Goal: Task Accomplishment & Management: Use online tool/utility

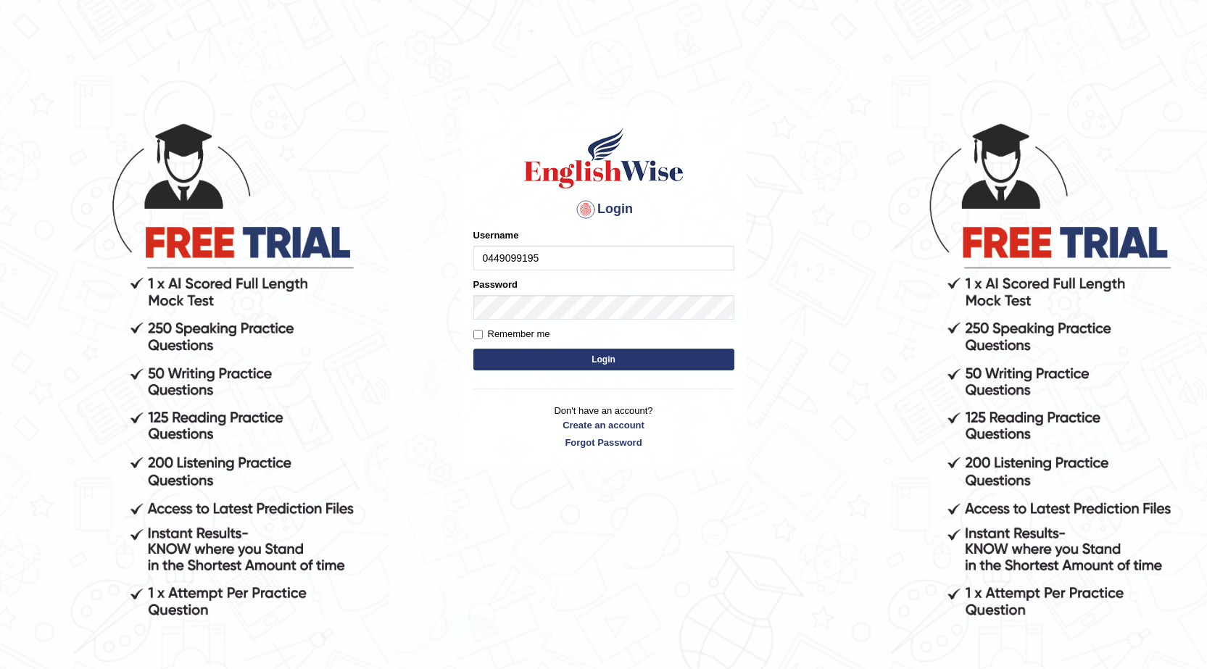
type input "0449099195"
click at [496, 291] on label "Password" at bounding box center [495, 285] width 44 height 14
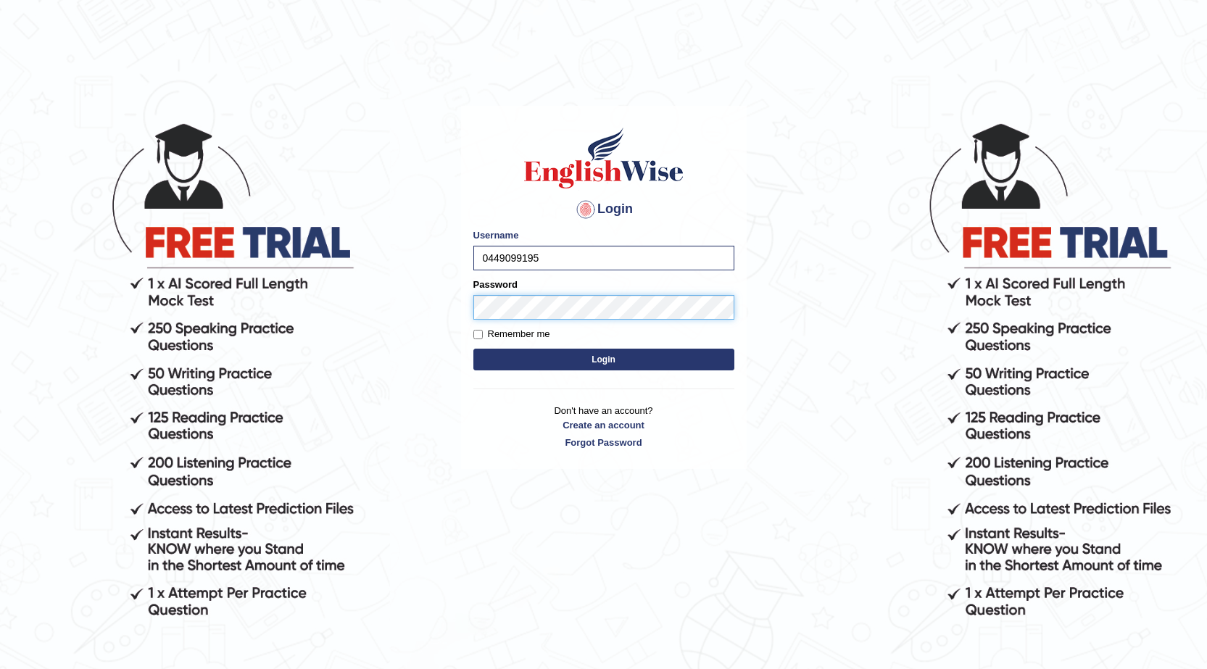
click at [473, 349] on button "Login" at bounding box center [603, 360] width 261 height 22
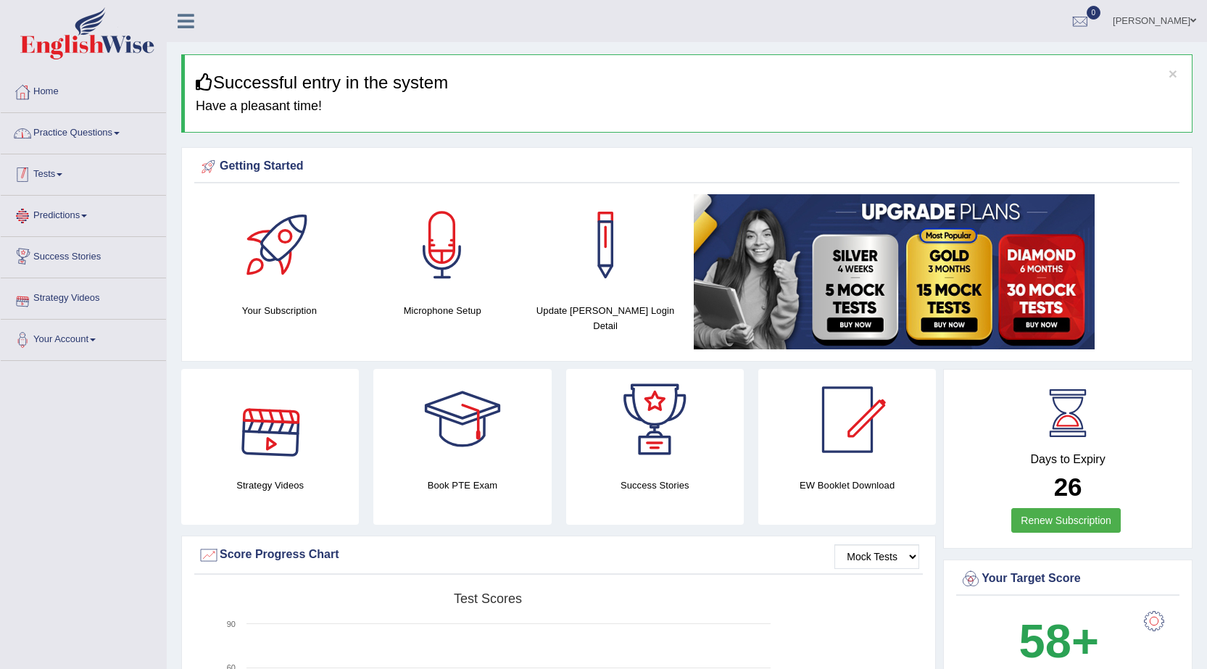
click at [89, 128] on link "Practice Questions" at bounding box center [83, 131] width 165 height 36
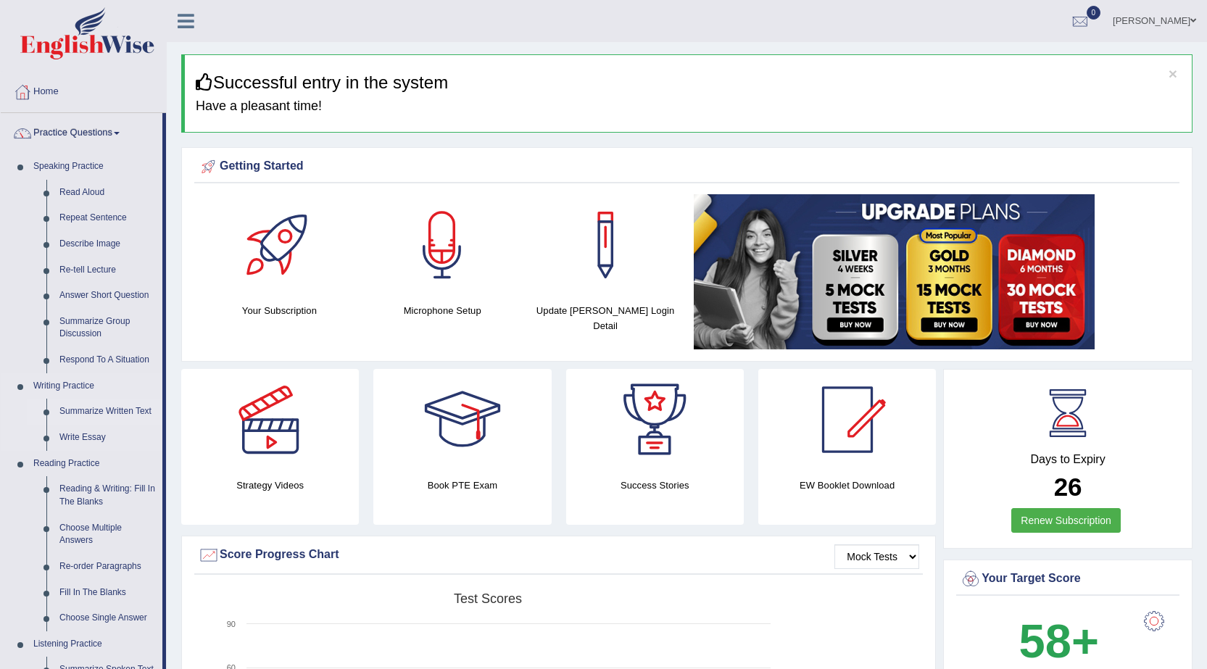
click at [92, 413] on link "Summarize Written Text" at bounding box center [107, 412] width 109 height 26
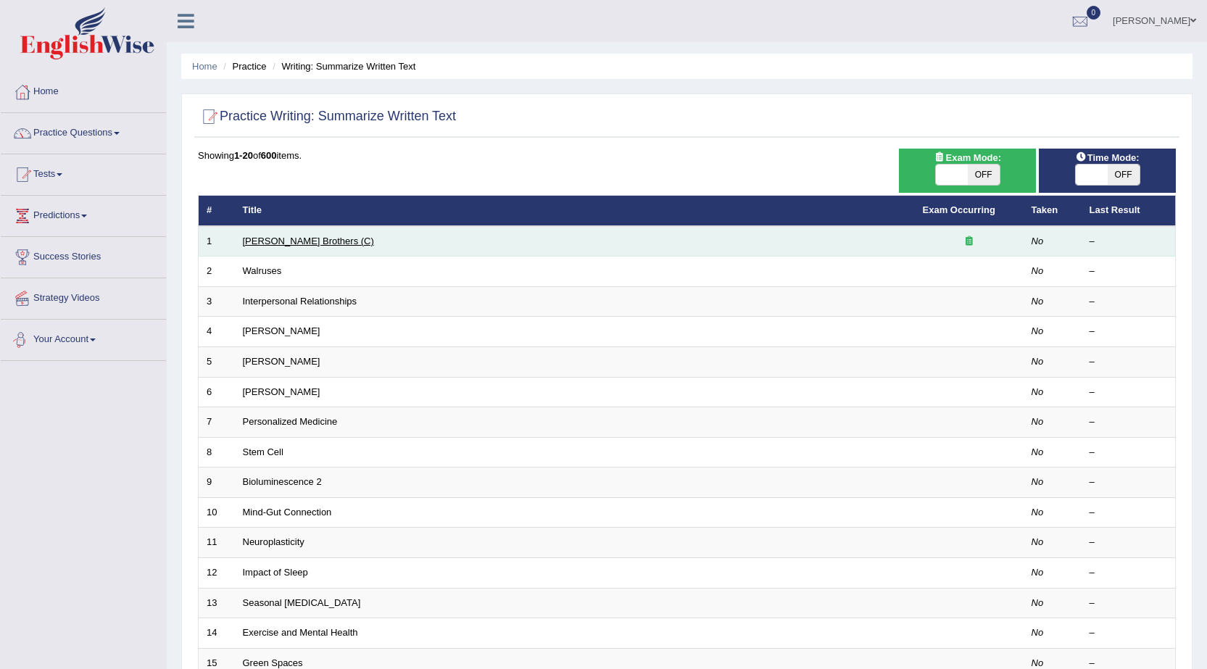
click at [257, 239] on link "Wright Brothers (C)" at bounding box center [308, 241] width 131 height 11
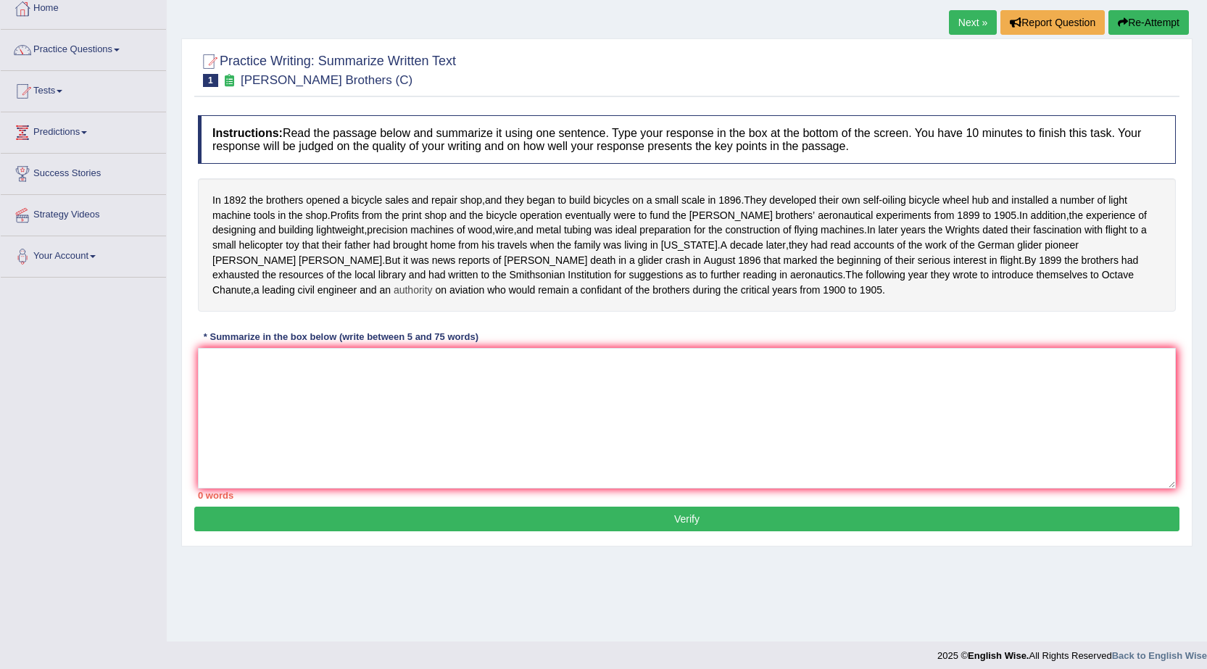
scroll to position [92, 0]
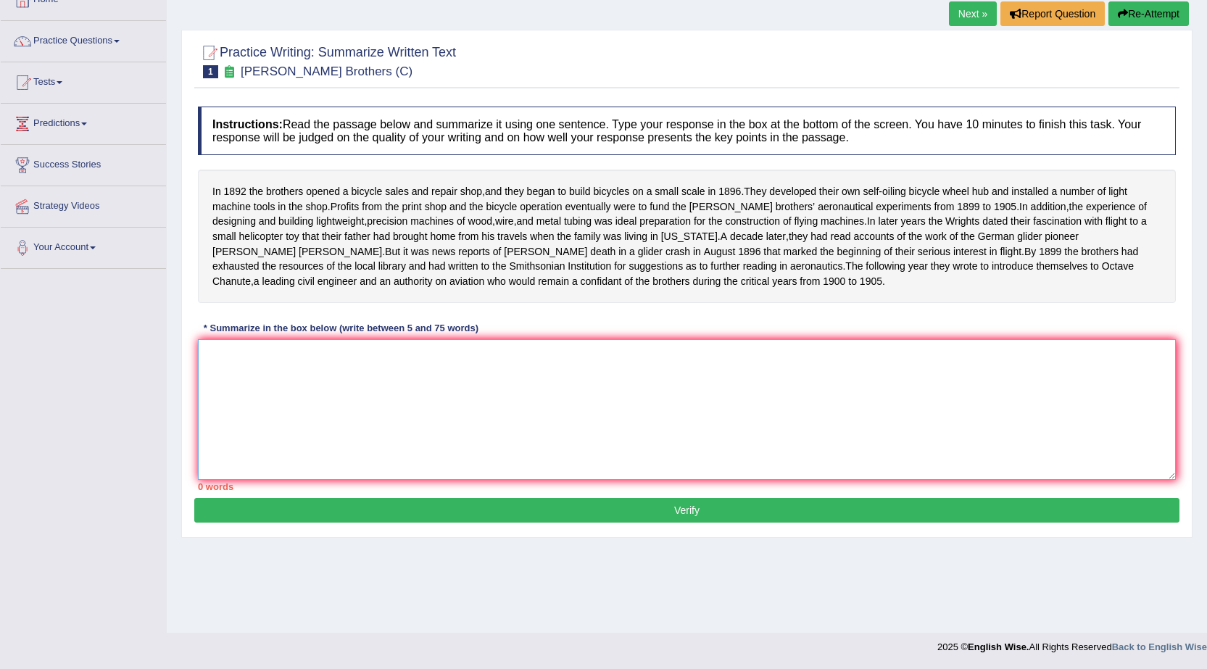
click at [438, 383] on textarea at bounding box center [687, 409] width 978 height 141
type textarea "i"
type textarea "I"
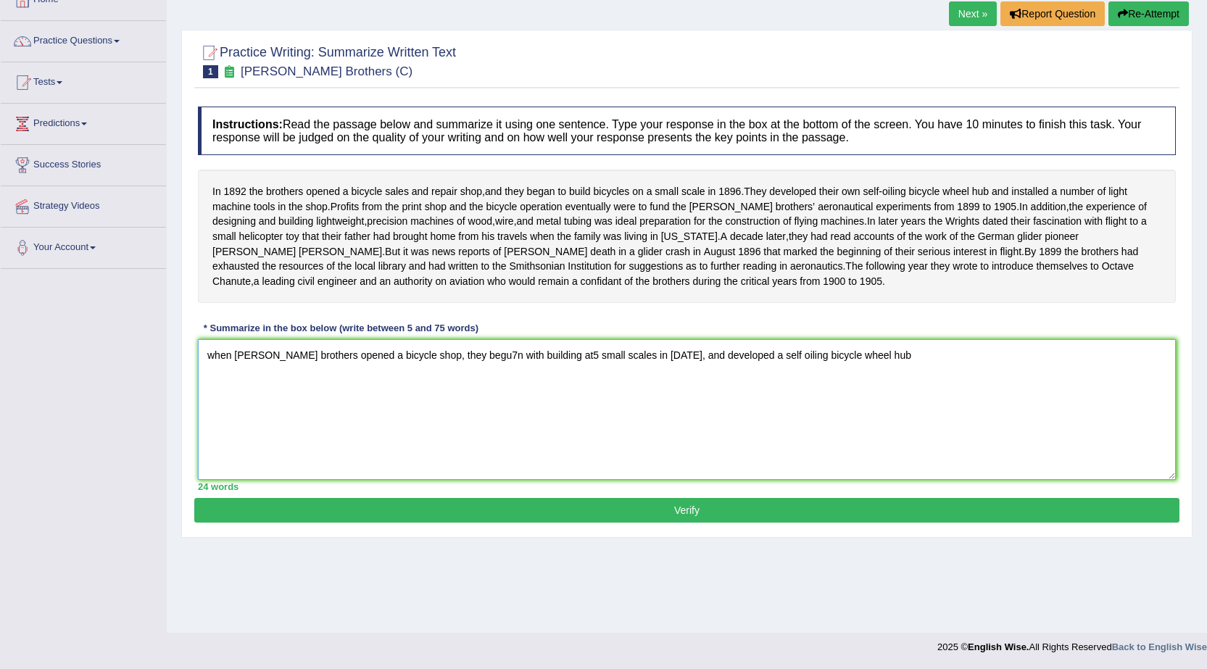
click at [460, 366] on textarea "when wright brothers opened a bicycle shop, they begu7n with building at5 small…" at bounding box center [687, 409] width 978 height 141
click at [536, 371] on textarea "when wright brothers opened a bicycle shop, they begun with building at5 small …" at bounding box center [687, 409] width 978 height 141
click at [854, 374] on textarea "when wright brothers opened a bicycle shop, they begun with building at small s…" at bounding box center [687, 409] width 978 height 141
click at [1002, 373] on textarea "when wright brothers opened a bicycle shop, they begun with building at small s…" at bounding box center [687, 409] width 978 height 141
click at [1002, 372] on textarea "when wright brothers opened a bicycle shop, they begun with building at small s…" at bounding box center [687, 409] width 978 height 141
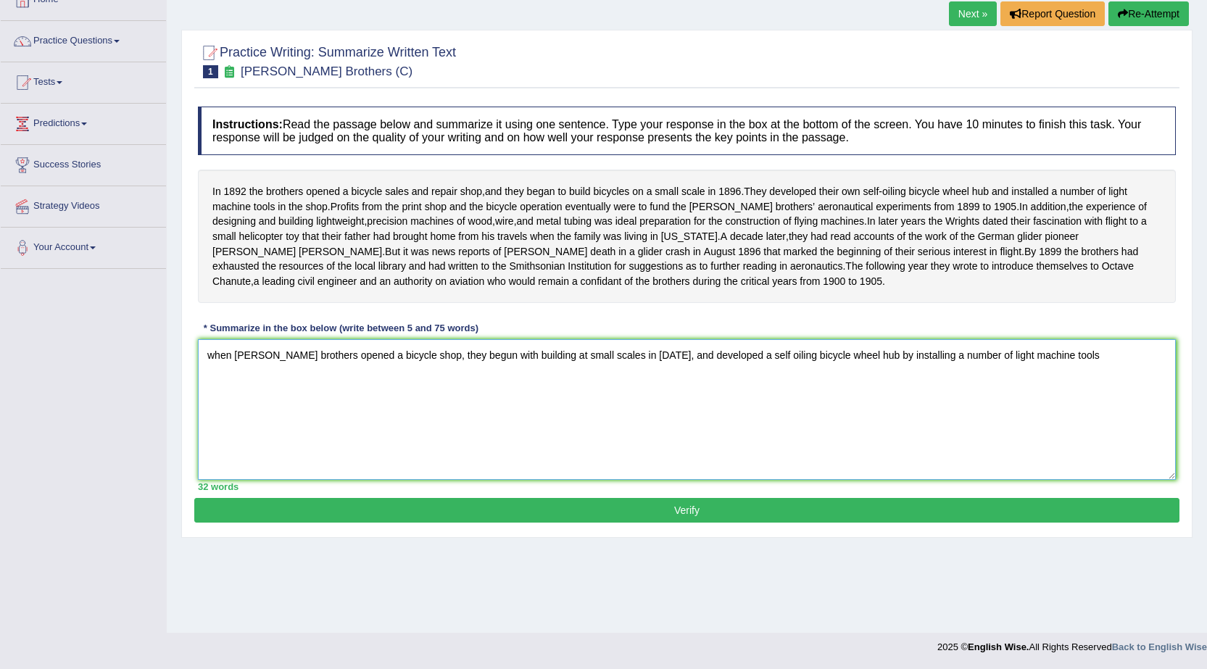
click at [1034, 372] on textarea "when wright brothers opened a bicycle shop, they begun with building at small s…" at bounding box center [687, 409] width 978 height 141
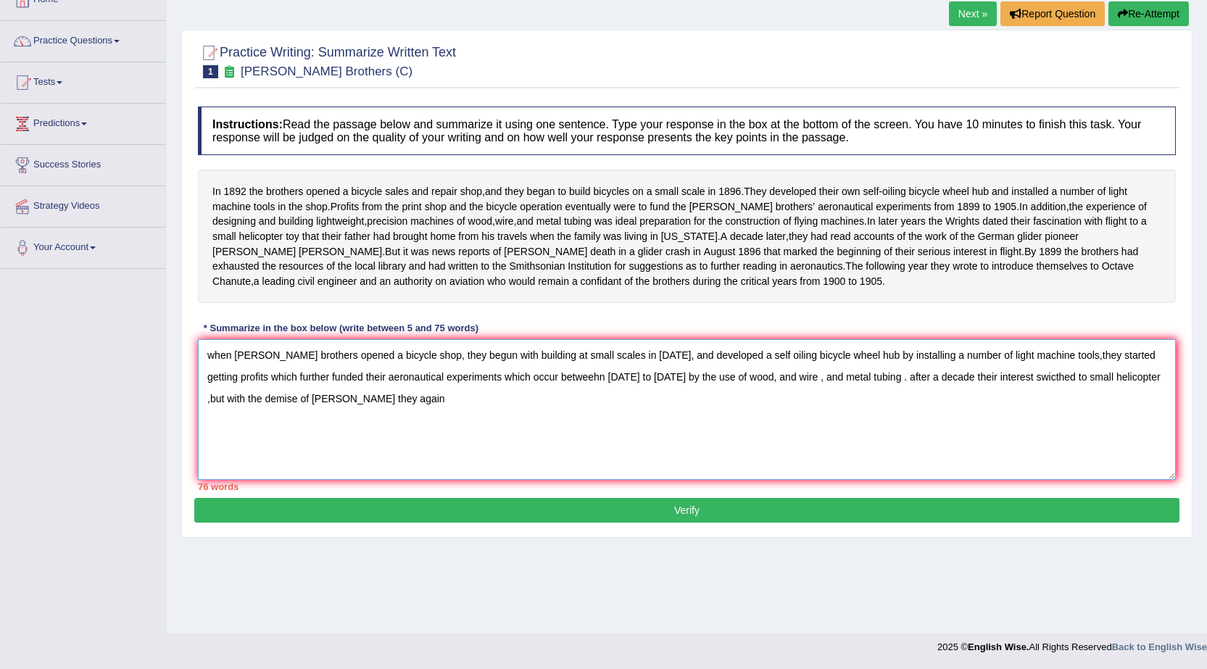
type textarea "when wright brothers opened a bicycle shop, they begun with building at small s…"
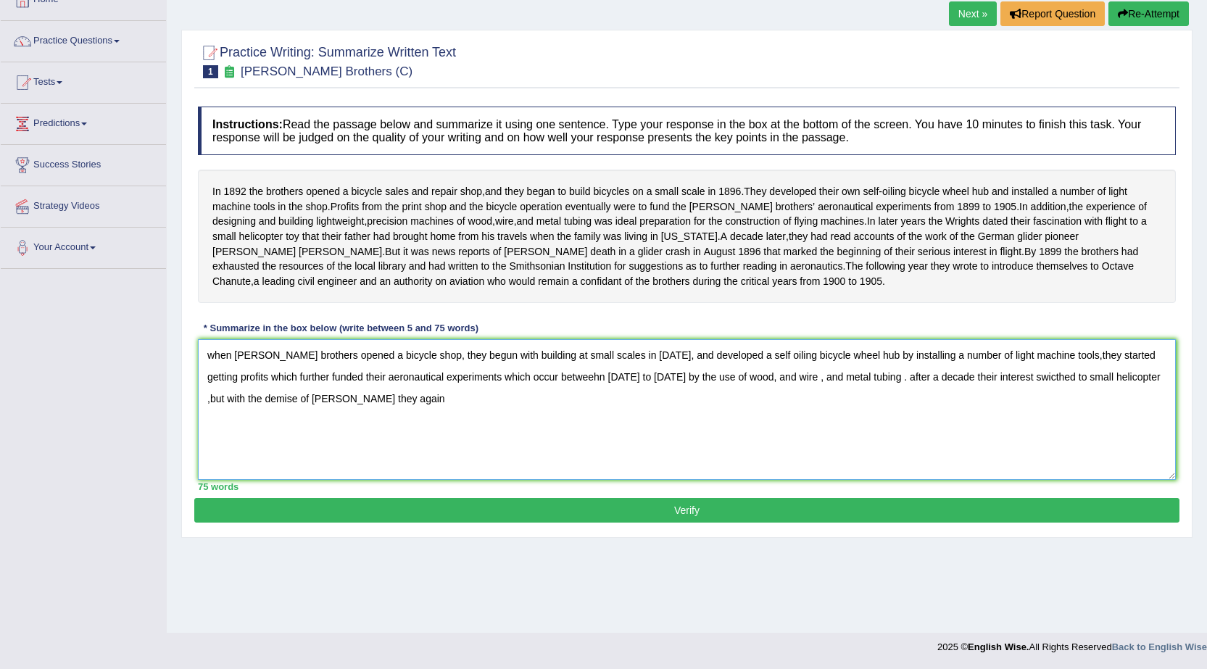
drag, startPoint x: 204, startPoint y: 368, endPoint x: 343, endPoint y: 457, distance: 165.2
click at [343, 457] on textarea "when wright brothers opened a bicycle shop, they begun with building at small s…" at bounding box center [687, 409] width 978 height 141
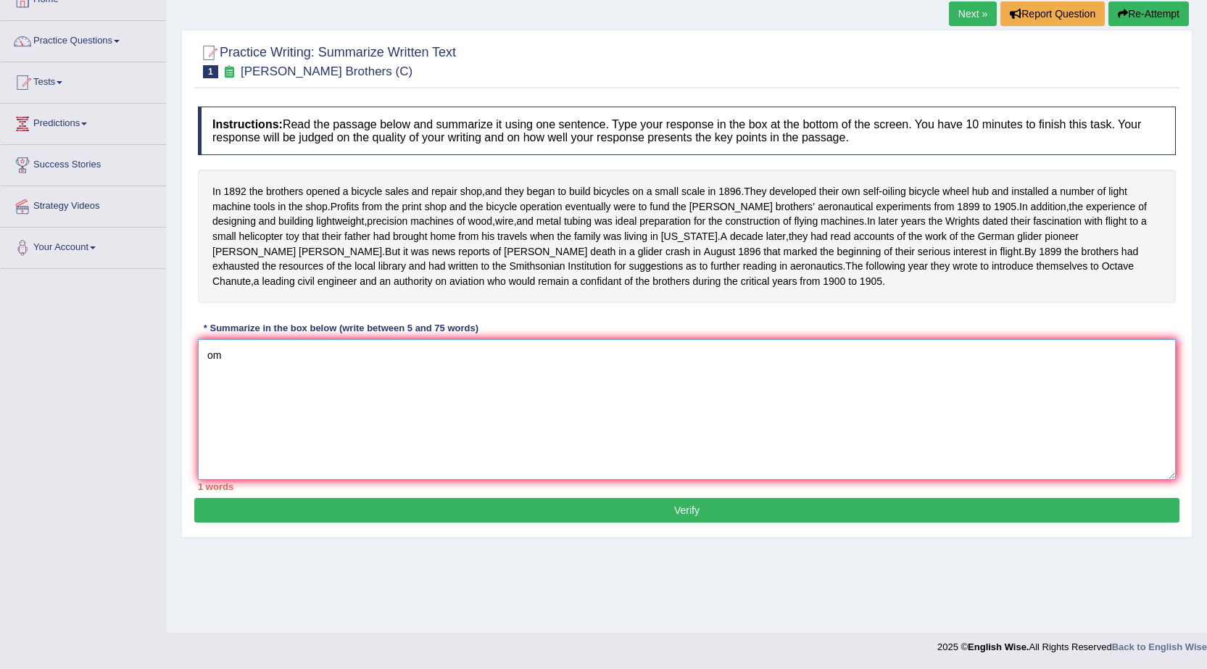
type textarea "o"
type textarea "i"
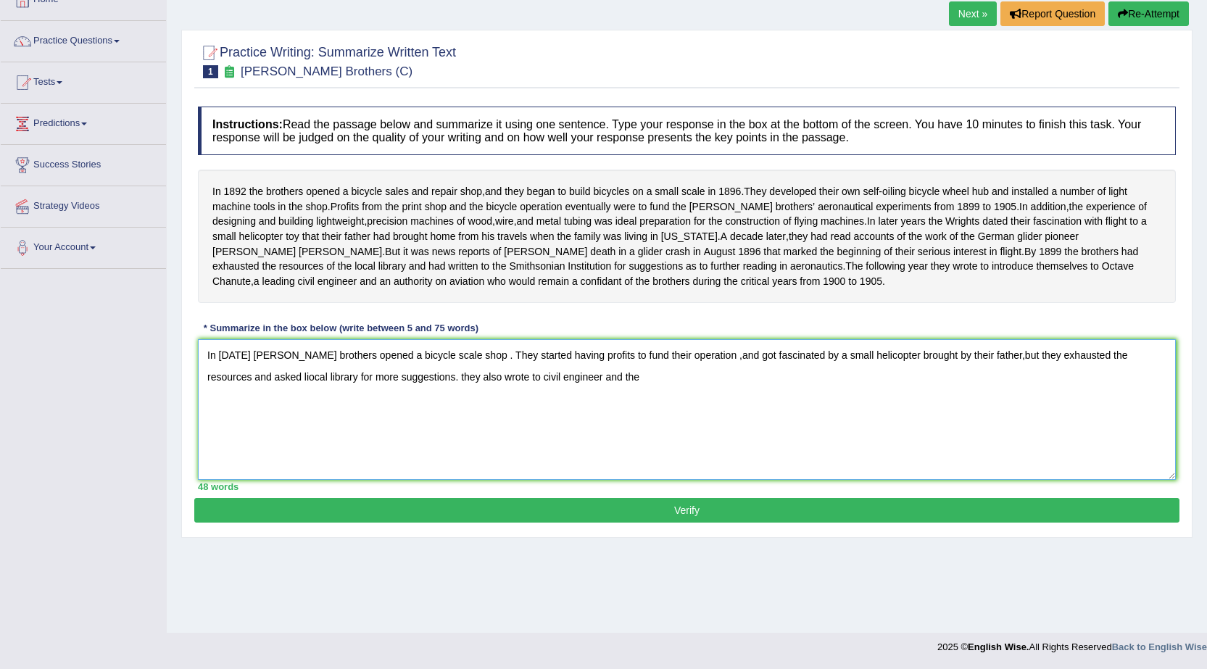
click at [365, 390] on textarea "In 1892 wright brothers opened a bicycle scale shop . They started having profi…" at bounding box center [687, 409] width 978 height 141
click at [367, 391] on textarea "In 1892 wright brothers opened a bicycle scale shop . They started having profi…" at bounding box center [687, 409] width 978 height 141
click at [555, 393] on textarea "In 1892 wright brothers opened a bicycle scale shop . They started having profi…" at bounding box center [687, 409] width 978 height 141
type textarea "In 1892 wright brothers opened a bicycle scale shop . They started having profi…"
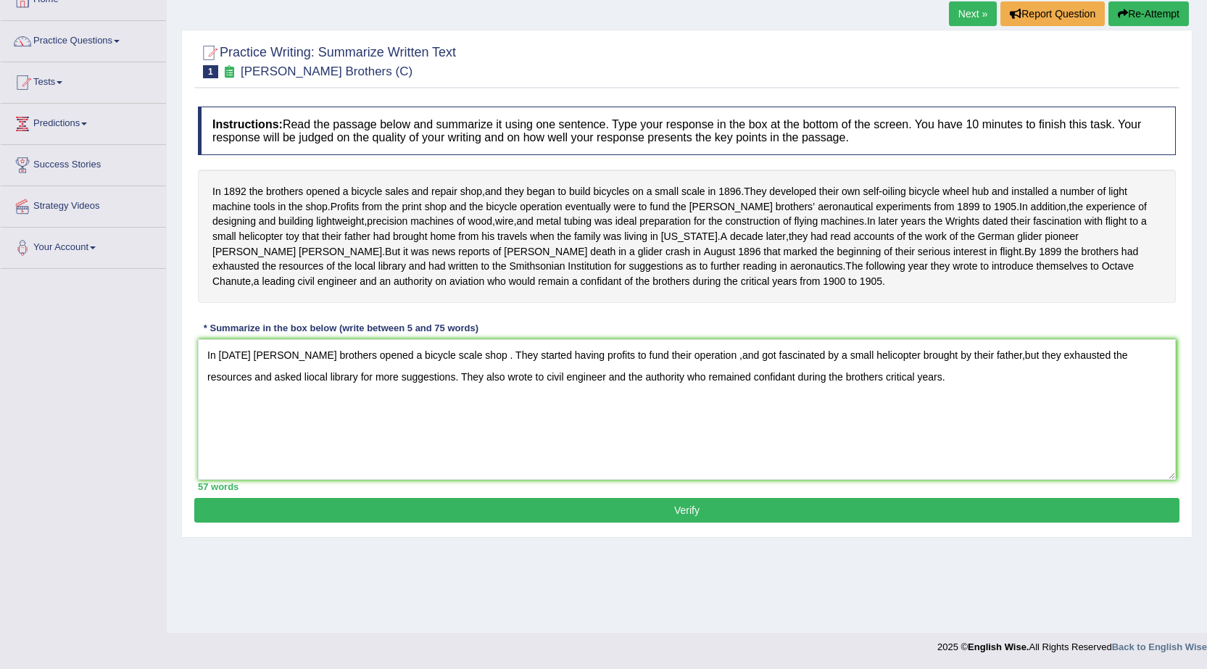
click at [596, 522] on button "Verify" at bounding box center [686, 510] width 985 height 25
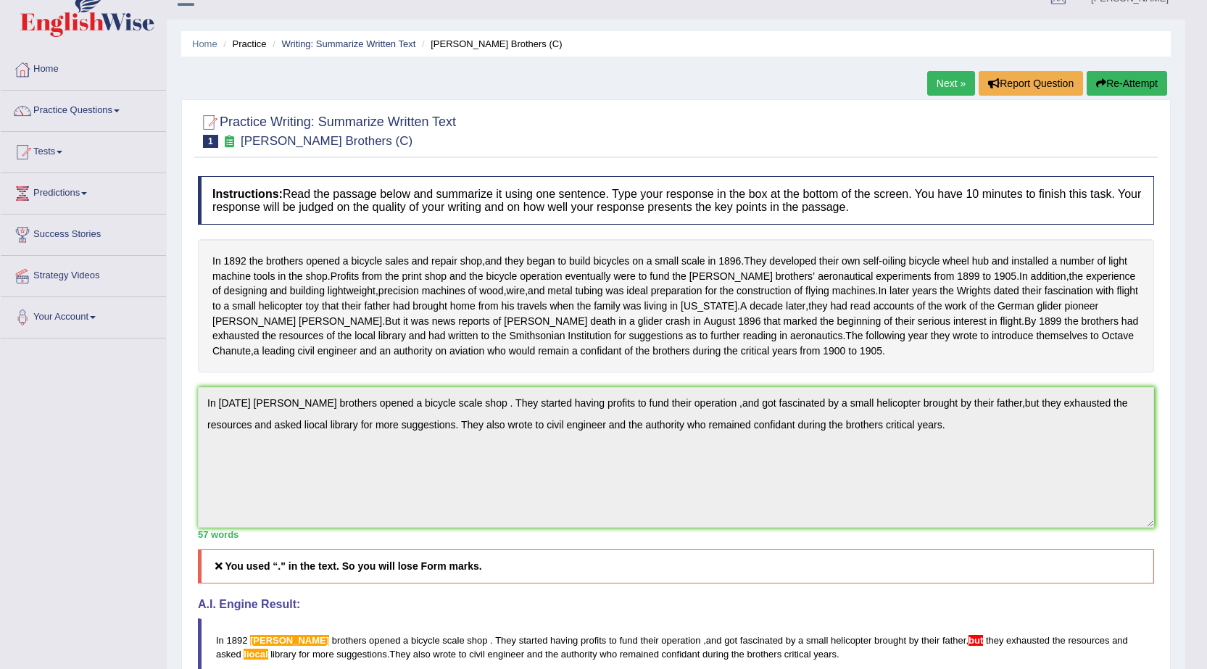
scroll to position [0, 0]
